Goal: Task Accomplishment & Management: Complete application form

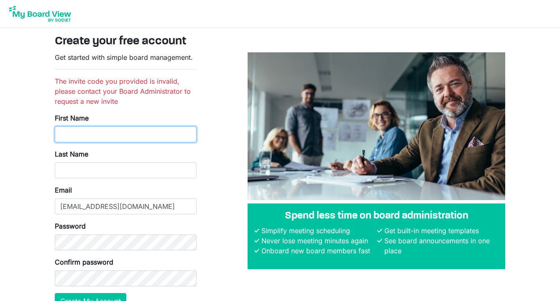
click at [104, 136] on input "First Name" at bounding box center [126, 134] width 142 height 16
type input "[PERSON_NAME]"
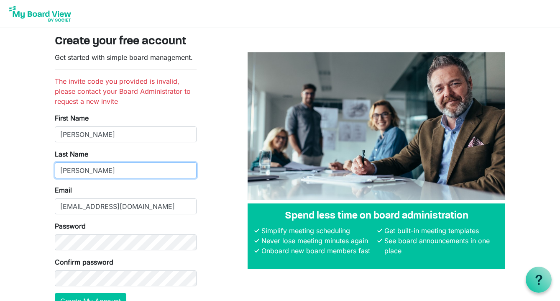
type input "[PERSON_NAME]"
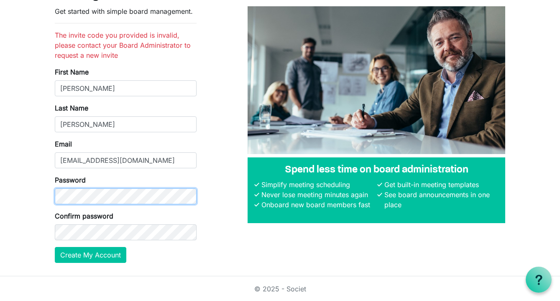
scroll to position [46, 0]
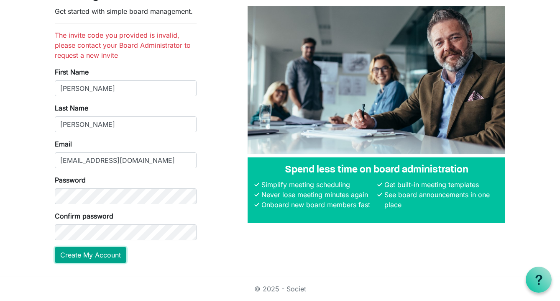
click at [75, 259] on button "Create My Account" at bounding box center [91, 255] width 72 height 16
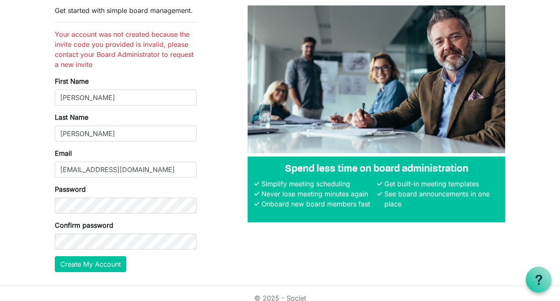
scroll to position [49, 0]
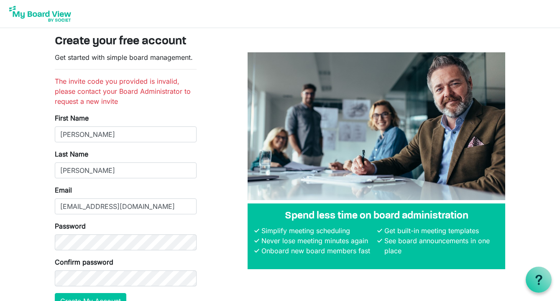
scroll to position [46, 0]
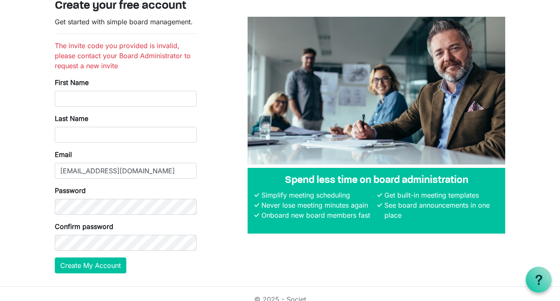
scroll to position [34, 0]
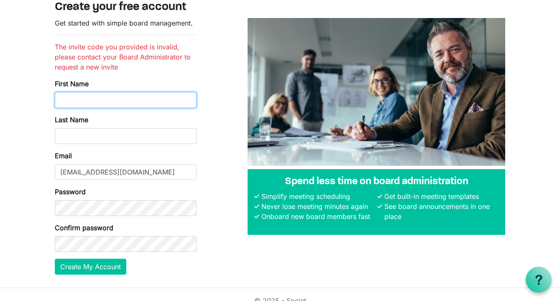
click at [114, 101] on input "First Name" at bounding box center [126, 100] width 142 height 16
type input "[PERSON_NAME]"
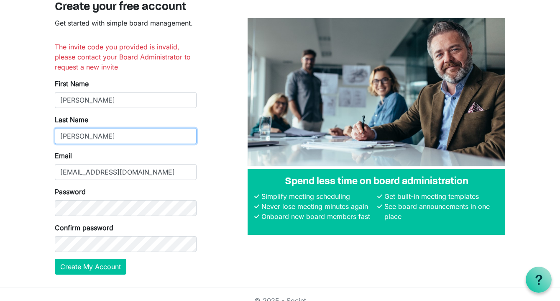
type input "[PERSON_NAME]"
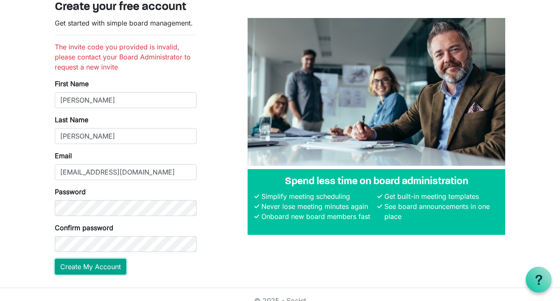
click at [88, 267] on button "Create My Account" at bounding box center [91, 267] width 72 height 16
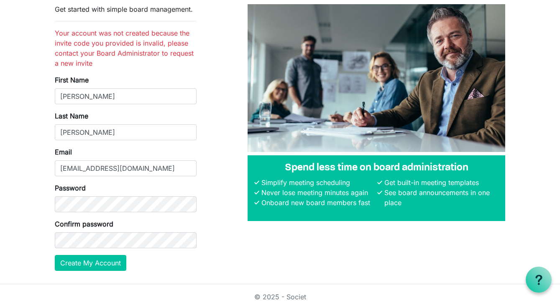
scroll to position [56, 0]
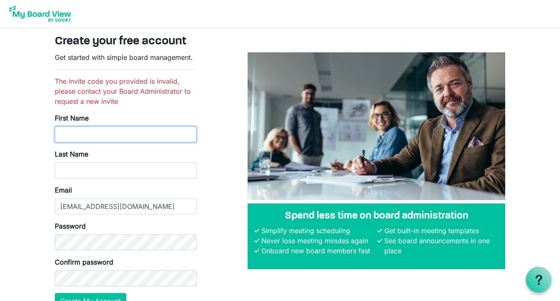
click at [90, 133] on input "First Name" at bounding box center [126, 134] width 142 height 16
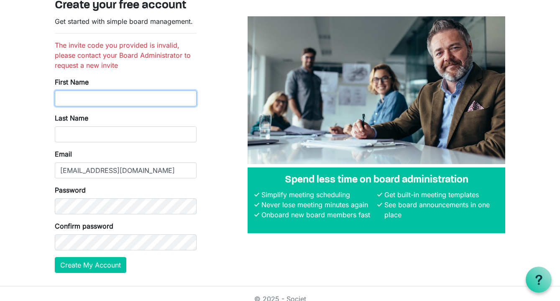
scroll to position [38, 0]
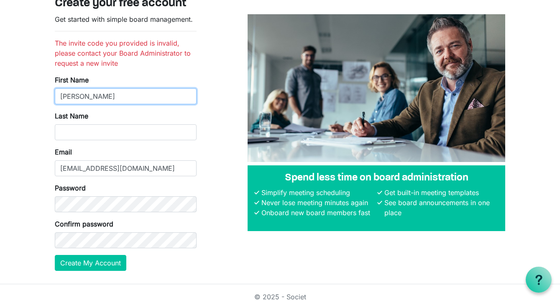
type input "[PERSON_NAME]"
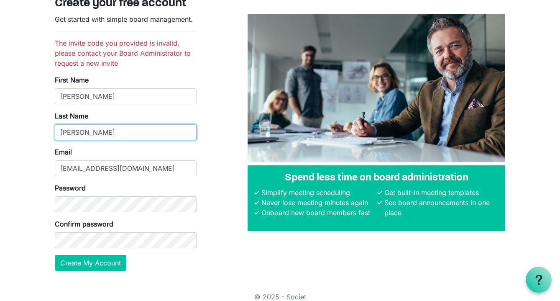
type input "[PERSON_NAME]"
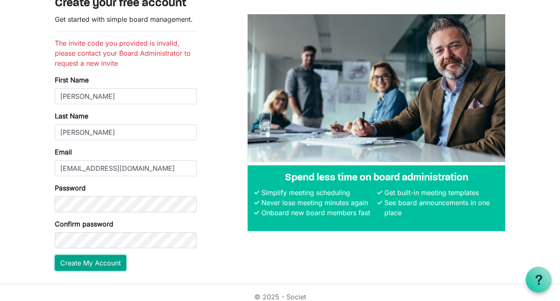
click at [67, 266] on button "Create My Account" at bounding box center [91, 263] width 72 height 16
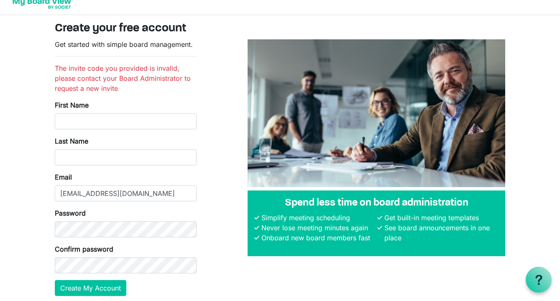
scroll to position [17, 0]
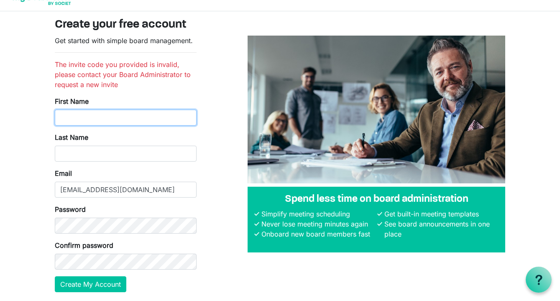
click at [120, 120] on input "First Name" at bounding box center [126, 118] width 142 height 16
type input "Nathan"
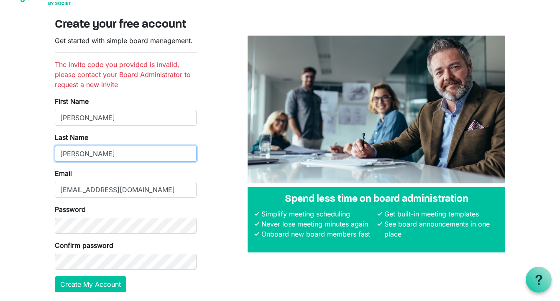
type input "Van Ravenswaay"
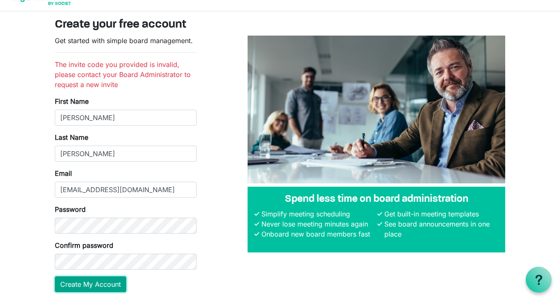
click at [91, 285] on button "Create My Account" at bounding box center [91, 284] width 72 height 16
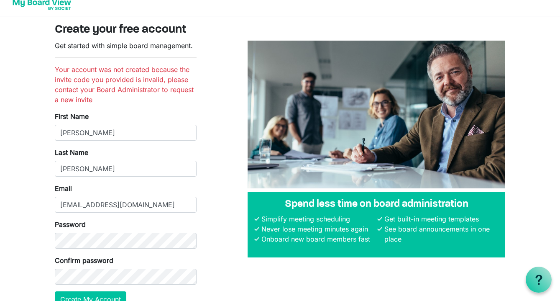
scroll to position [11, 0]
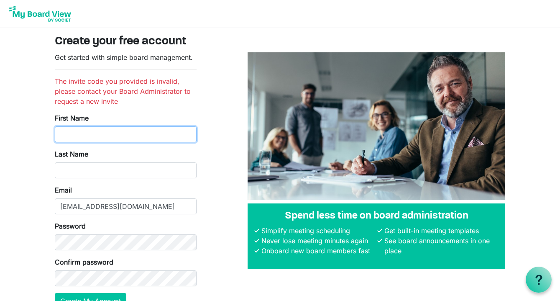
click at [134, 137] on input "First Name" at bounding box center [126, 134] width 142 height 16
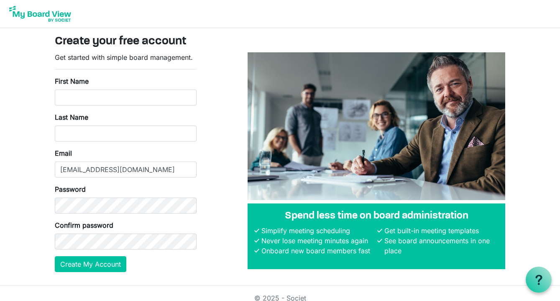
click at [162, 87] on div "First Name" at bounding box center [126, 90] width 142 height 29
click at [151, 97] on input "First Name" at bounding box center [126, 98] width 142 height 16
type input "Nathan"
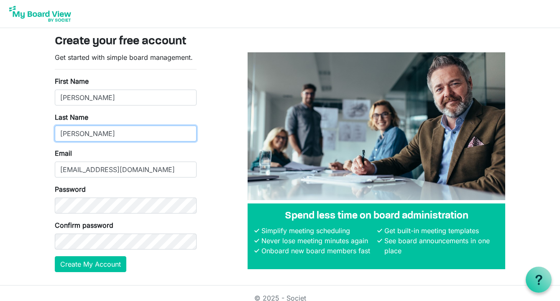
type input "Van Ravenswaay"
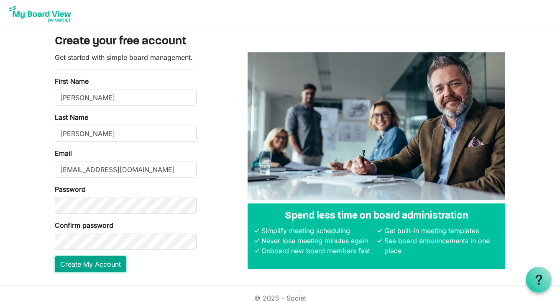
click at [107, 264] on button "Create My Account" at bounding box center [91, 264] width 72 height 16
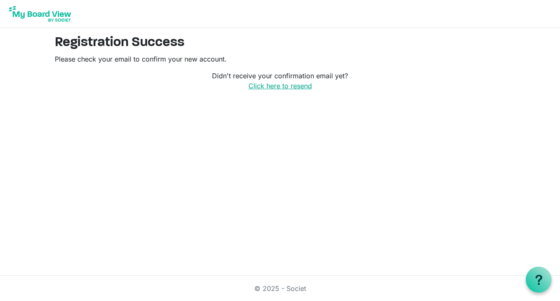
click at [278, 86] on link "Click here to resend" at bounding box center [281, 86] width 64 height 8
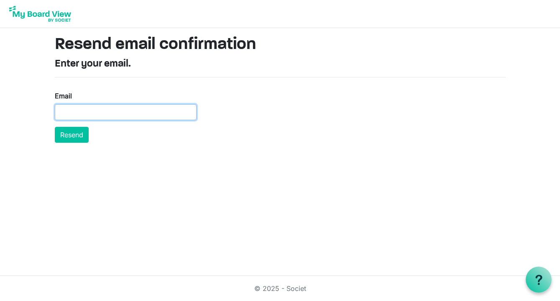
click at [136, 109] on input "Email" at bounding box center [126, 112] width 142 height 16
type input "[EMAIL_ADDRESS][DOMAIN_NAME]"
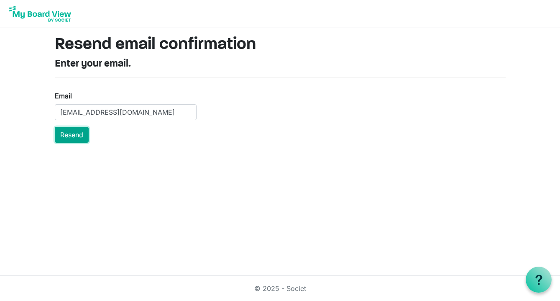
click at [79, 133] on button "Resend" at bounding box center [72, 135] width 34 height 16
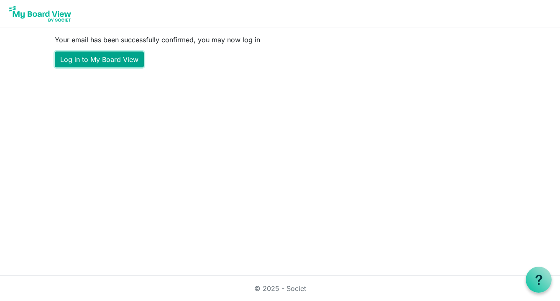
click at [108, 58] on link "Log in to My Board View" at bounding box center [99, 59] width 89 height 16
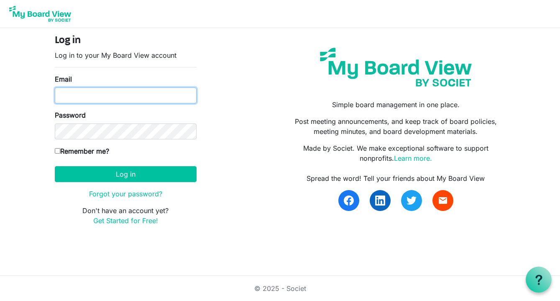
click at [93, 95] on input "Email" at bounding box center [126, 95] width 142 height 16
type input "[EMAIL_ADDRESS][DOMAIN_NAME]"
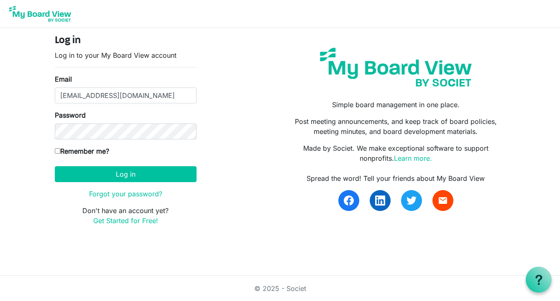
click at [105, 123] on div "Password" at bounding box center [126, 124] width 142 height 29
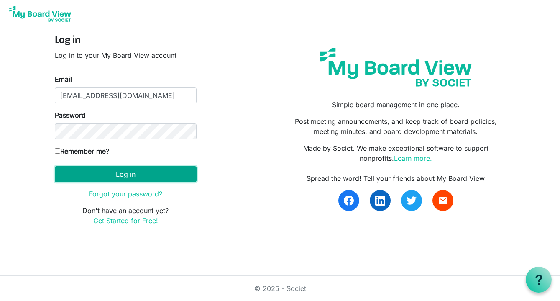
click at [118, 172] on button "Log in" at bounding box center [126, 174] width 142 height 16
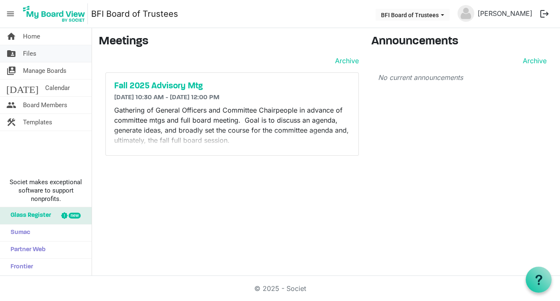
click at [48, 52] on link "folder_shared Files" at bounding box center [46, 53] width 92 height 17
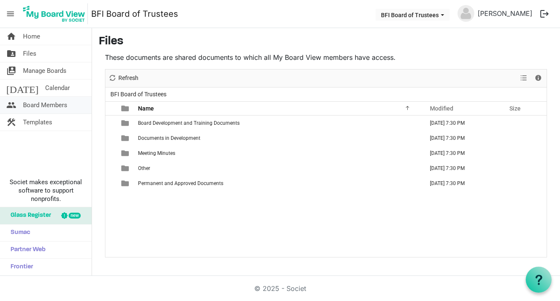
click at [40, 107] on span "Board Members" at bounding box center [45, 105] width 44 height 17
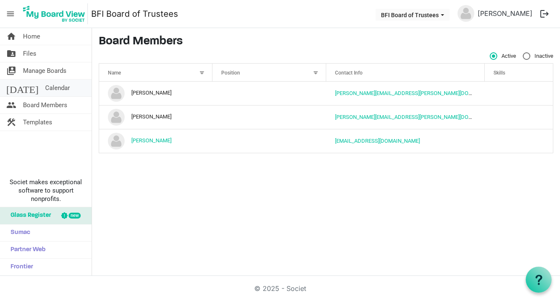
click at [45, 87] on span "Calendar" at bounding box center [57, 87] width 25 height 17
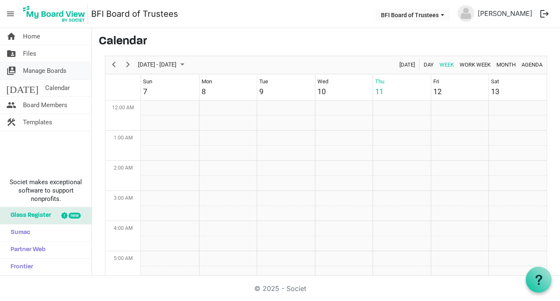
scroll to position [271, 0]
click at [36, 69] on span "Manage Boards" at bounding box center [45, 70] width 44 height 17
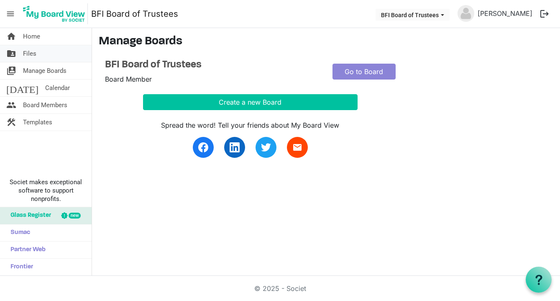
click at [29, 54] on span "Files" at bounding box center [29, 53] width 13 height 17
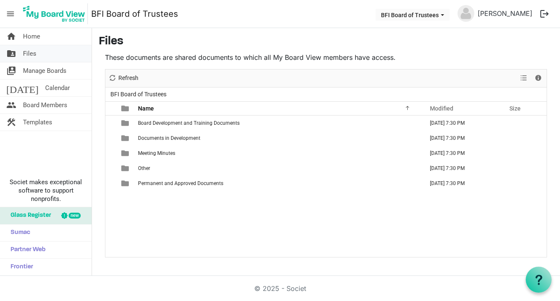
click at [31, 55] on span "Files" at bounding box center [29, 53] width 13 height 17
click at [45, 87] on span "Calendar" at bounding box center [57, 87] width 25 height 17
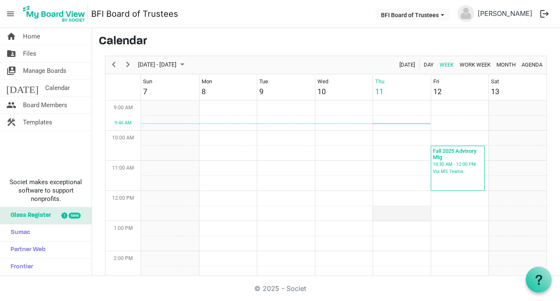
scroll to position [253, 0]
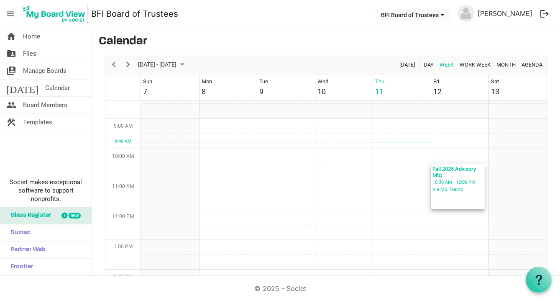
click at [456, 171] on div "Fall 2025 Advisory Mtg" at bounding box center [458, 171] width 51 height 15
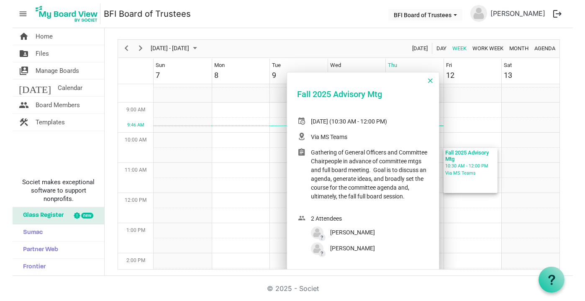
scroll to position [0, 0]
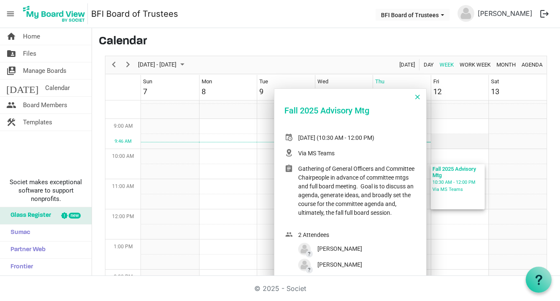
click at [477, 142] on td "Week of September 11, 2025" at bounding box center [460, 141] width 58 height 15
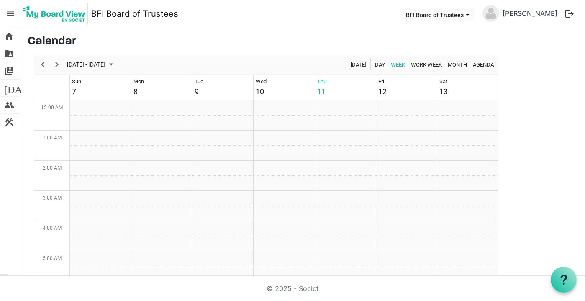
scroll to position [271, 0]
click at [400, 148] on div "Fall 2025 Advisory Mtg" at bounding box center [404, 153] width 54 height 15
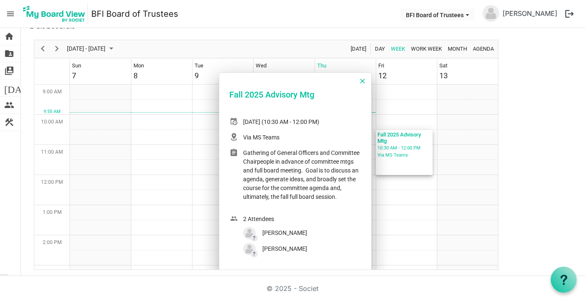
scroll to position [0, 0]
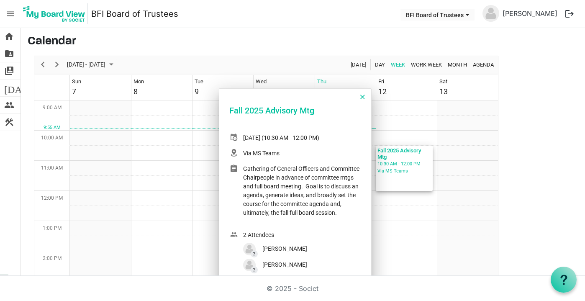
click at [214, 43] on h3 "Calendar" at bounding box center [303, 42] width 551 height 14
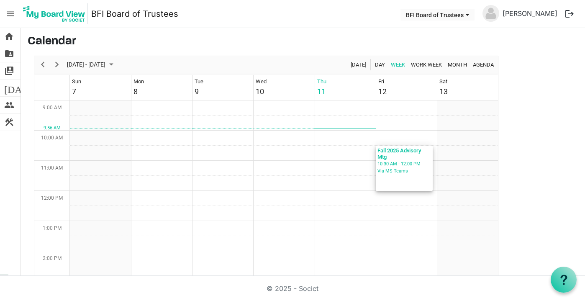
click at [410, 156] on div "Fall 2025 Advisory Mtg" at bounding box center [404, 153] width 54 height 15
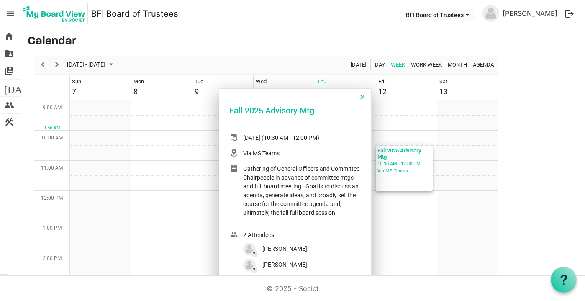
scroll to position [16, 0]
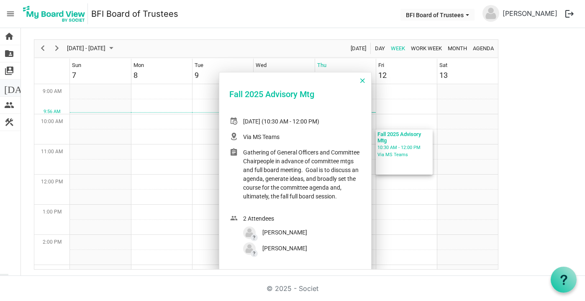
click at [12, 87] on span "[DATE]" at bounding box center [20, 87] width 32 height 17
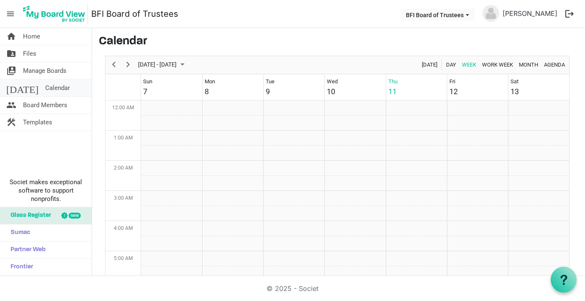
scroll to position [271, 0]
click at [45, 85] on span "Calendar" at bounding box center [57, 87] width 25 height 17
click at [41, 74] on span "Manage Boards" at bounding box center [45, 70] width 44 height 17
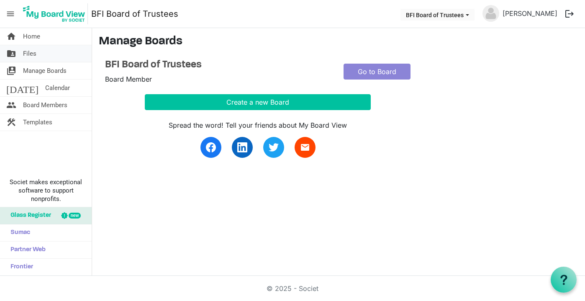
click at [36, 53] on link "folder_shared Files" at bounding box center [46, 53] width 92 height 17
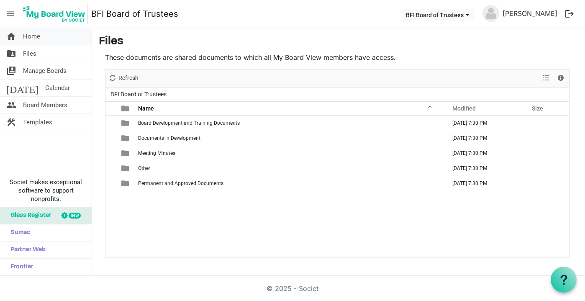
click at [36, 36] on span "Home" at bounding box center [31, 36] width 17 height 17
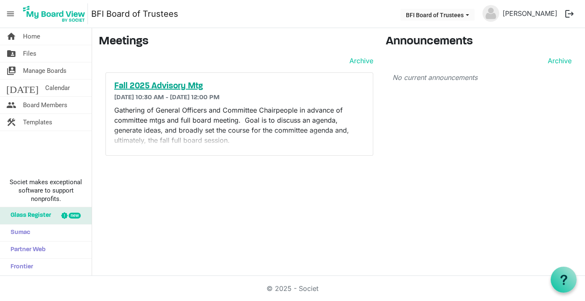
click at [159, 86] on h5 "Fall 2025 Advisory Mtg" at bounding box center [239, 86] width 250 height 10
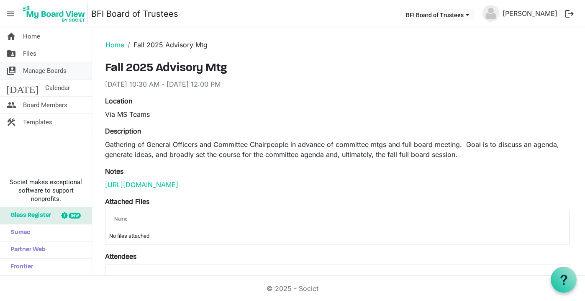
click at [55, 67] on span "Manage Boards" at bounding box center [45, 70] width 44 height 17
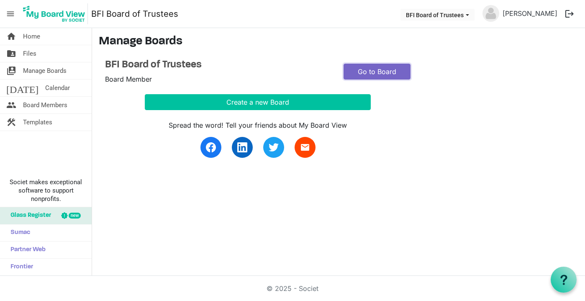
click at [356, 76] on link "Go to Board" at bounding box center [376, 72] width 67 height 16
